Goal: Task Accomplishment & Management: Use online tool/utility

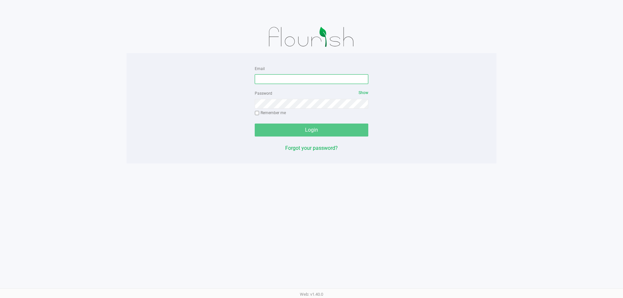
click at [313, 82] on input "Email" at bounding box center [312, 79] width 114 height 10
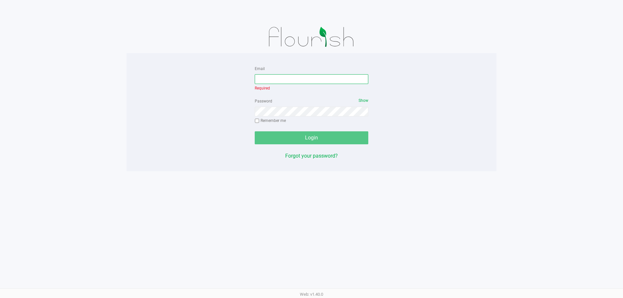
click at [303, 81] on input "Email" at bounding box center [312, 79] width 114 height 10
type input "[EMAIL_ADDRESS][DOMAIN_NAME]"
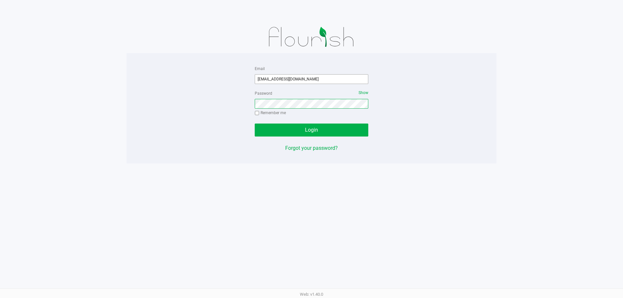
click at [255, 124] on button "Login" at bounding box center [312, 130] width 114 height 13
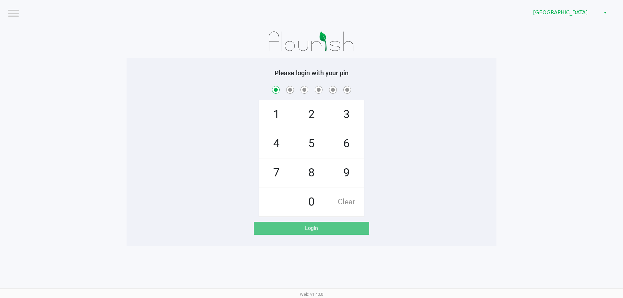
checkbox input "true"
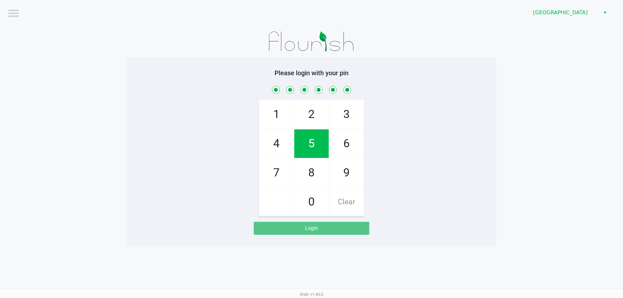
checkbox input "true"
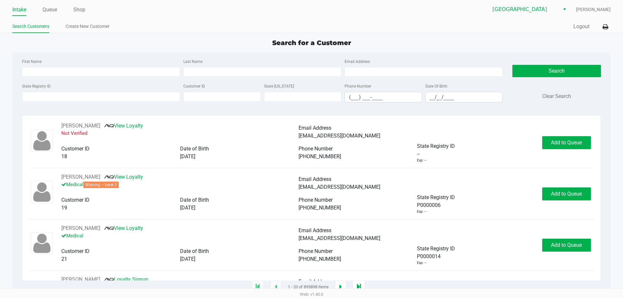
click at [568, 30] on div "Quick Sale Logout" at bounding box center [460, 27] width 299 height 12
click at [583, 27] on button "Logout" at bounding box center [581, 27] width 16 height 8
